Goal: Information Seeking & Learning: Learn about a topic

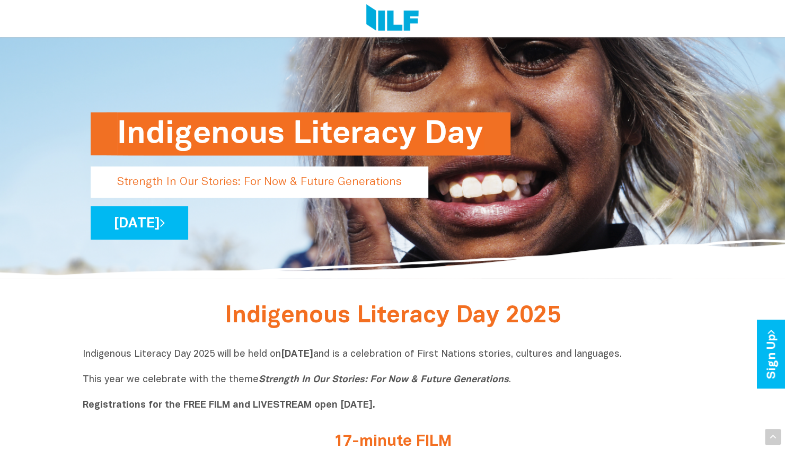
scroll to position [77, 0]
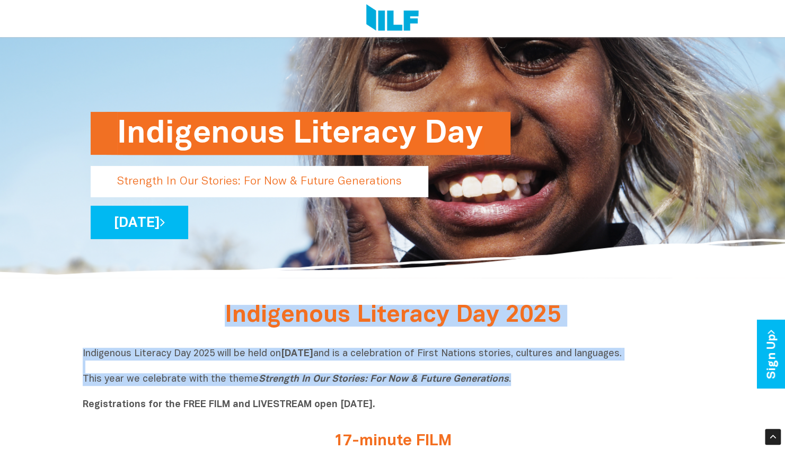
drag, startPoint x: 526, startPoint y: 376, endPoint x: 89, endPoint y: 313, distance: 441.5
copy div "Indigenous Literacy Day 2025 Indigenous Literacy Day 2025 will be held [DATE][D…"
drag, startPoint x: 459, startPoint y: 173, endPoint x: 424, endPoint y: 215, distance: 54.2
click at [424, 215] on div "Indigenous Literacy Day Strength In Our Stories: For Now & Future Generations […" at bounding box center [393, 193] width 605 height 91
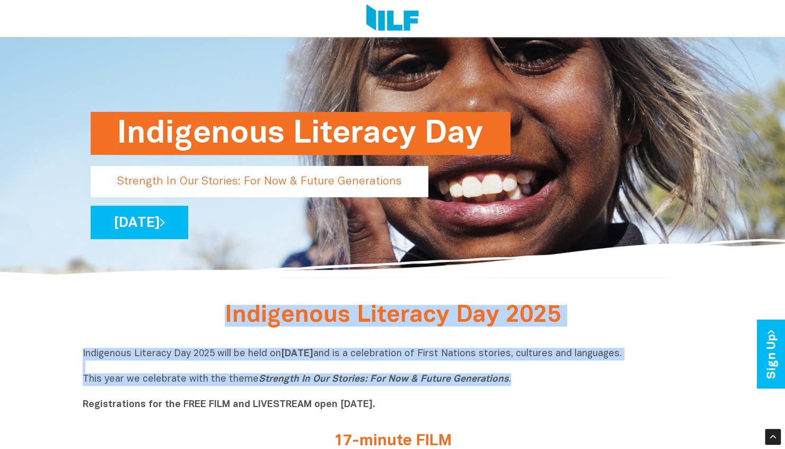
drag, startPoint x: 450, startPoint y: 194, endPoint x: 419, endPoint y: 213, distance: 36.2
click at [419, 213] on div "Indigenous Literacy Day Strength In Our Stories: For Now & Future Generations […" at bounding box center [393, 193] width 605 height 91
drag, startPoint x: 419, startPoint y: 213, endPoint x: 563, endPoint y: -55, distance: 304.7
click at [558, 124] on div "Indigenous Literacy Day Strength In Our Stories: For Now & Future Generations […" at bounding box center [393, 125] width 620 height 305
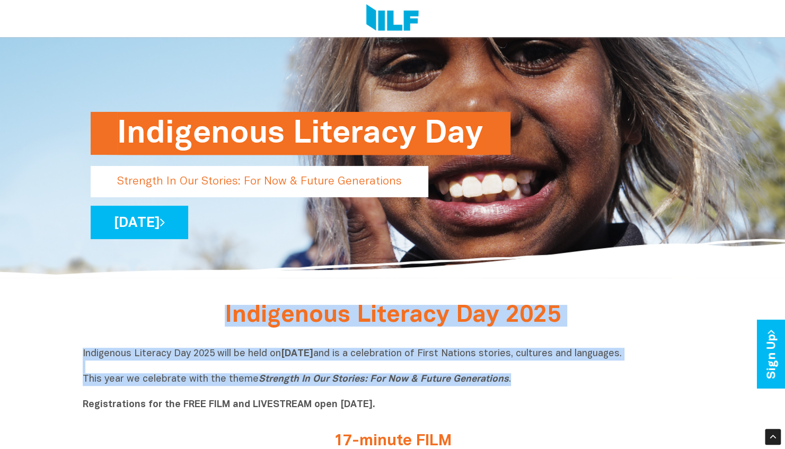
drag, startPoint x: 558, startPoint y: 124, endPoint x: 556, endPoint y: 183, distance: 59.4
click at [556, 183] on div "Indigenous Literacy Day Strength In Our Stories: For Now & Future Generations […" at bounding box center [393, 125] width 620 height 305
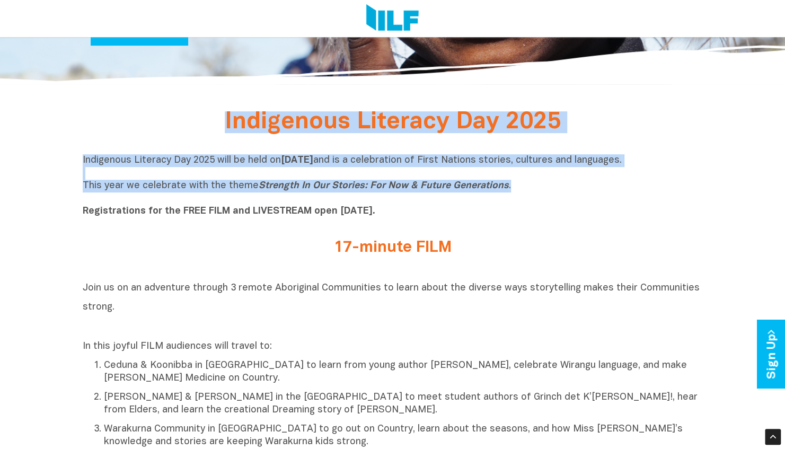
scroll to position [271, 0]
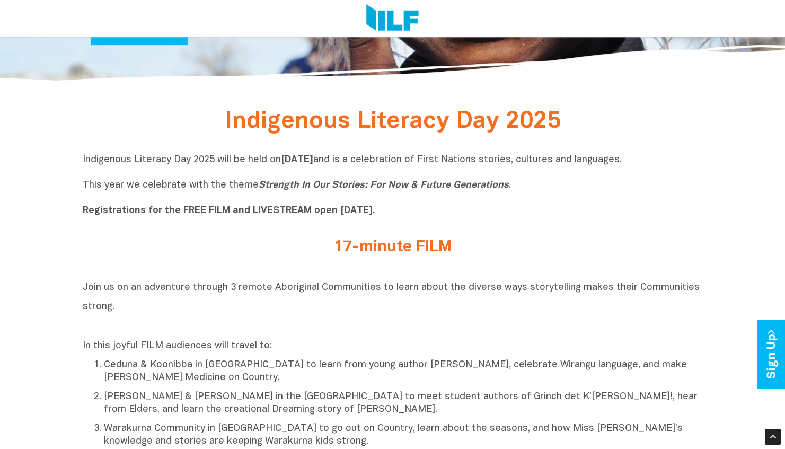
click at [404, 250] on h2 "17-minute FILM" at bounding box center [393, 248] width 398 height 18
click at [369, 249] on h2 "17-minute FILM" at bounding box center [393, 248] width 398 height 18
click at [343, 249] on h2 "17-minute FILM" at bounding box center [393, 248] width 398 height 18
click at [375, 253] on h2 "17-minute FILM" at bounding box center [393, 248] width 398 height 18
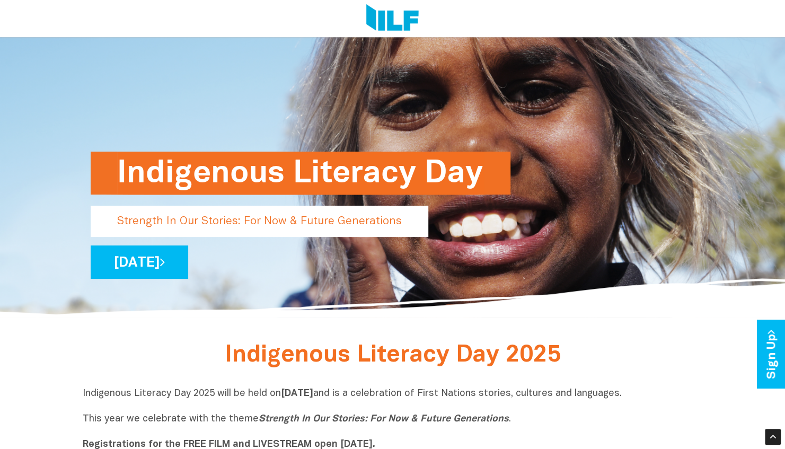
scroll to position [0, 0]
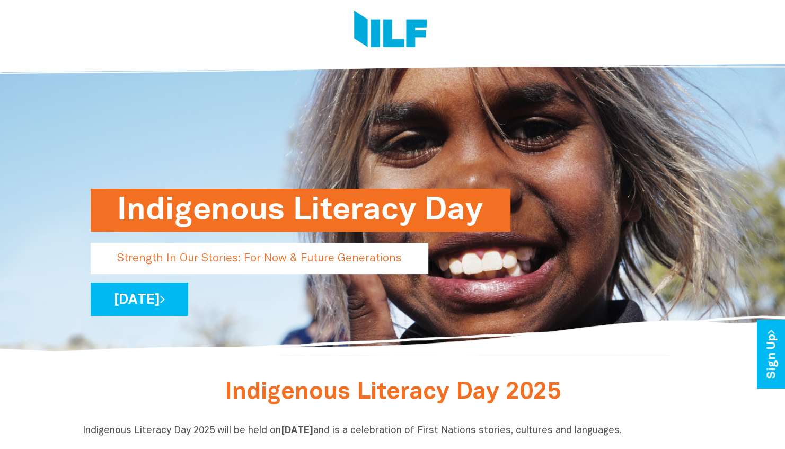
drag, startPoint x: 426, startPoint y: 154, endPoint x: 381, endPoint y: 153, distance: 45.6
click at [381, 153] on div "Indigenous Literacy Day Strength In Our Stories: For Now & Future Generations […" at bounding box center [393, 202] width 620 height 305
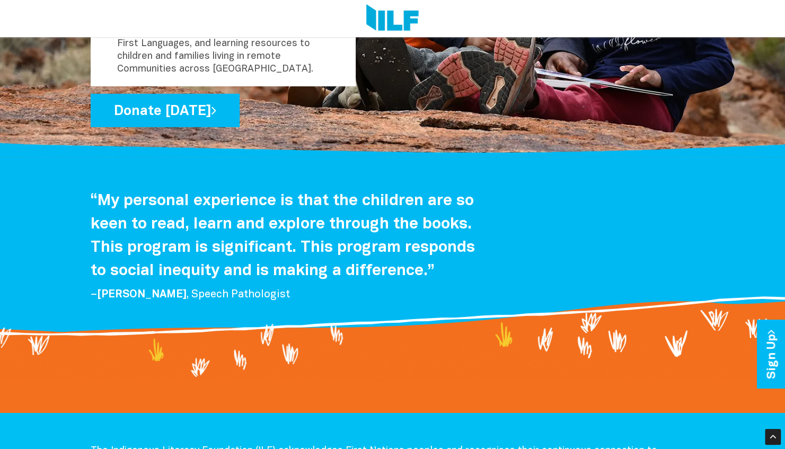
scroll to position [2144, 0]
